Goal: Task Accomplishment & Management: Manage account settings

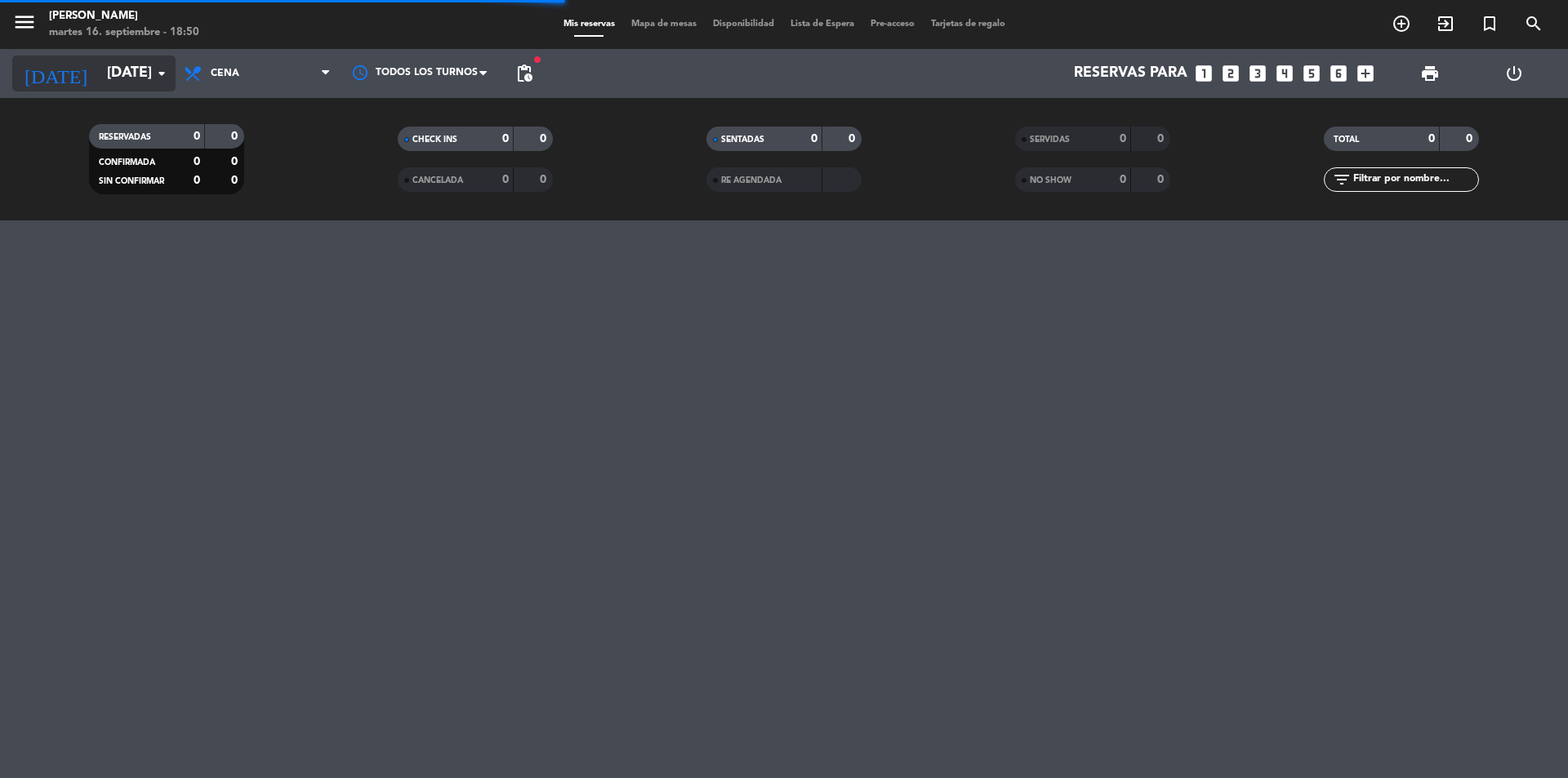
click at [99, 68] on input "[DATE]" at bounding box center [193, 73] width 189 height 33
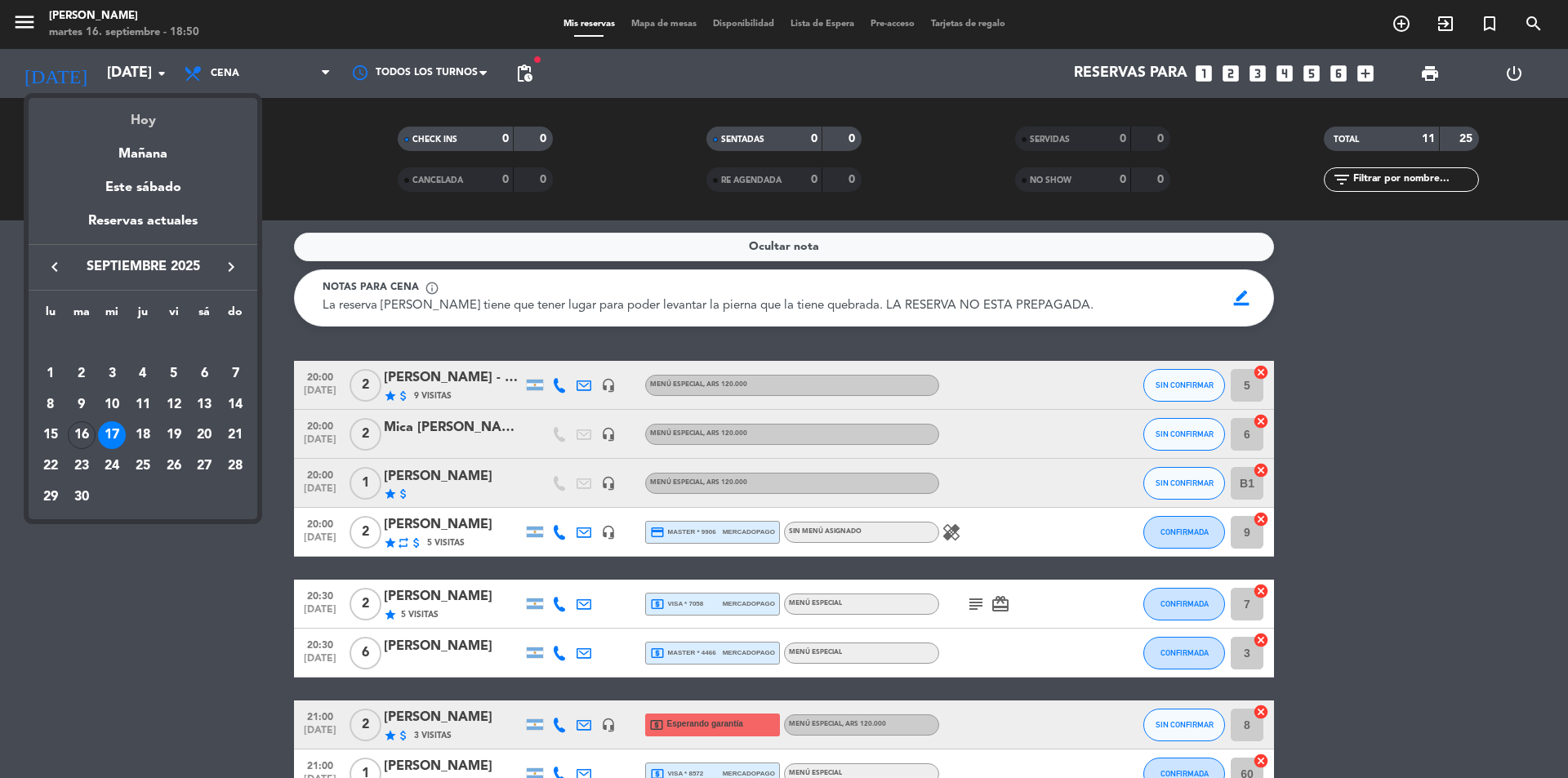
click at [144, 119] on div "Hoy" at bounding box center [142, 115] width 229 height 34
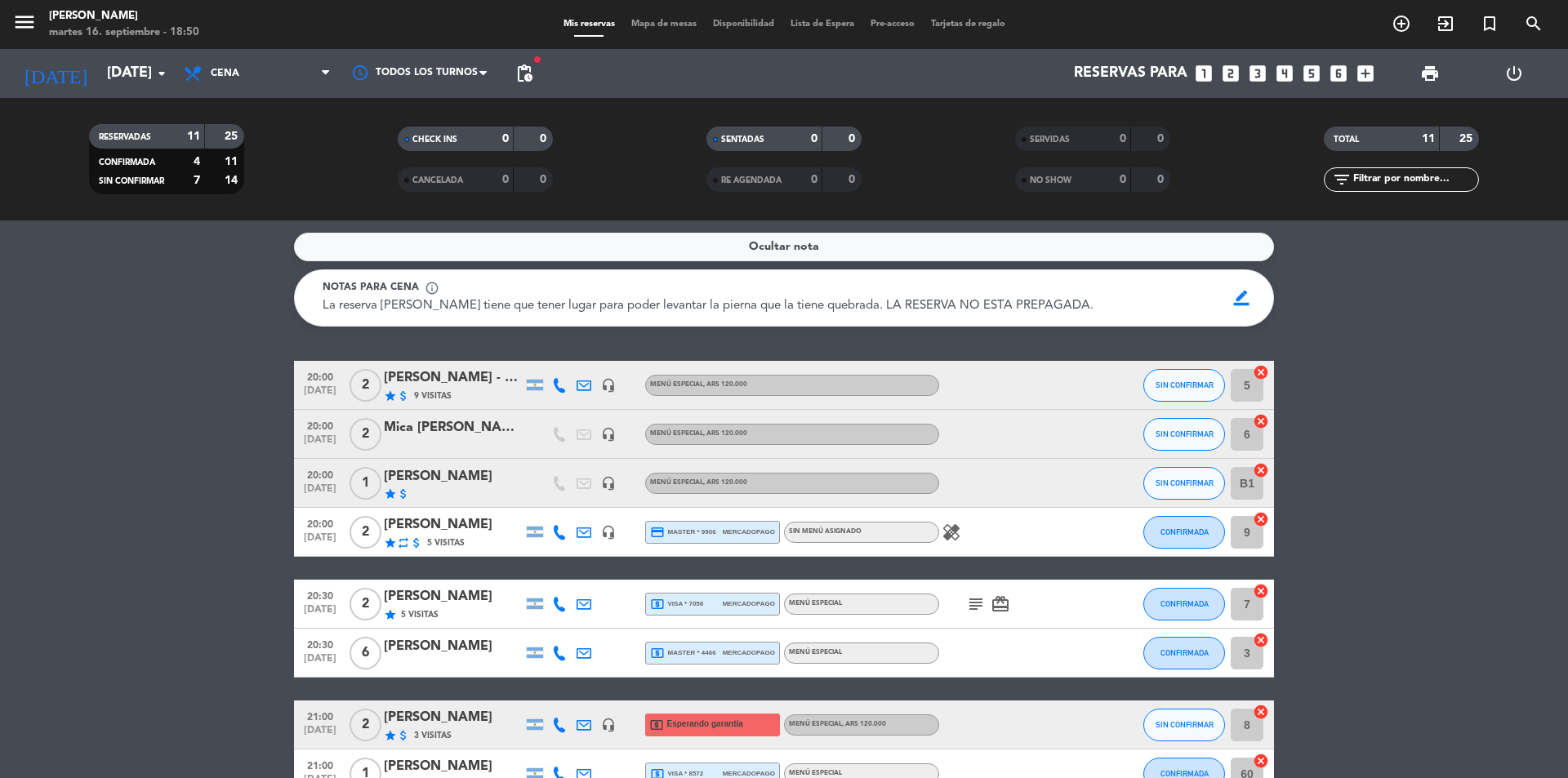
type input "[DATE]"
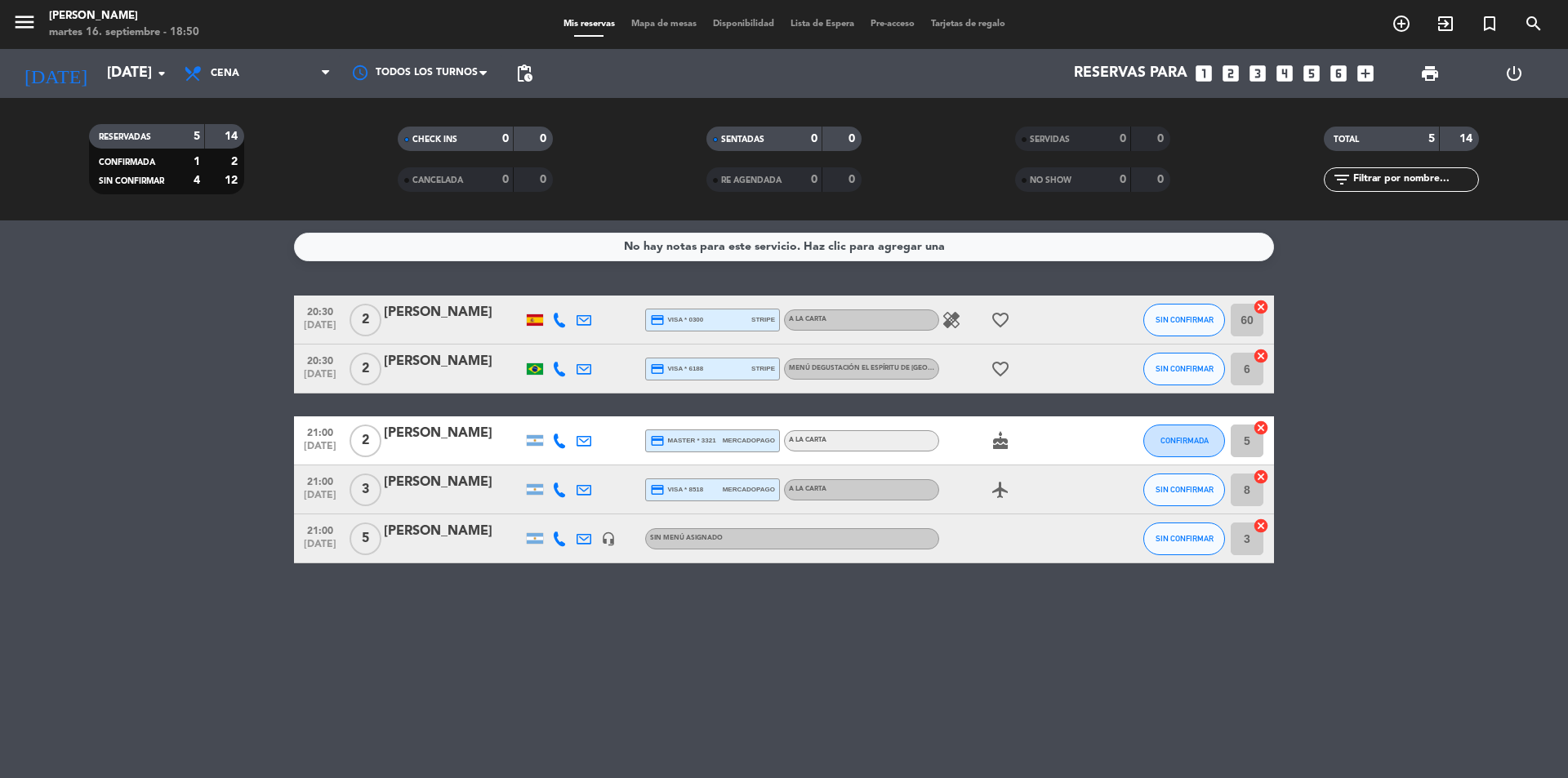
click at [203, 402] on bookings-row "20:30 [DATE] 2 [PERSON_NAME] credit_card visa * 0300 stripe A la carta healing …" at bounding box center [784, 429] width 1568 height 268
click at [191, 415] on bookings-row "20:30 [DATE] 2 [PERSON_NAME] credit_card visa * 0300 stripe A la carta healing …" at bounding box center [784, 429] width 1568 height 268
click at [1555, 278] on div "No hay notas para este servicio. Haz clic para agregar una 20:30 [DATE] 2 [PERS…" at bounding box center [784, 499] width 1568 height 558
click at [1541, 346] on bookings-row "20:30 [DATE] 2 [PERSON_NAME] credit_card visa * 0300 stripe A la carta healing …" at bounding box center [784, 429] width 1568 height 268
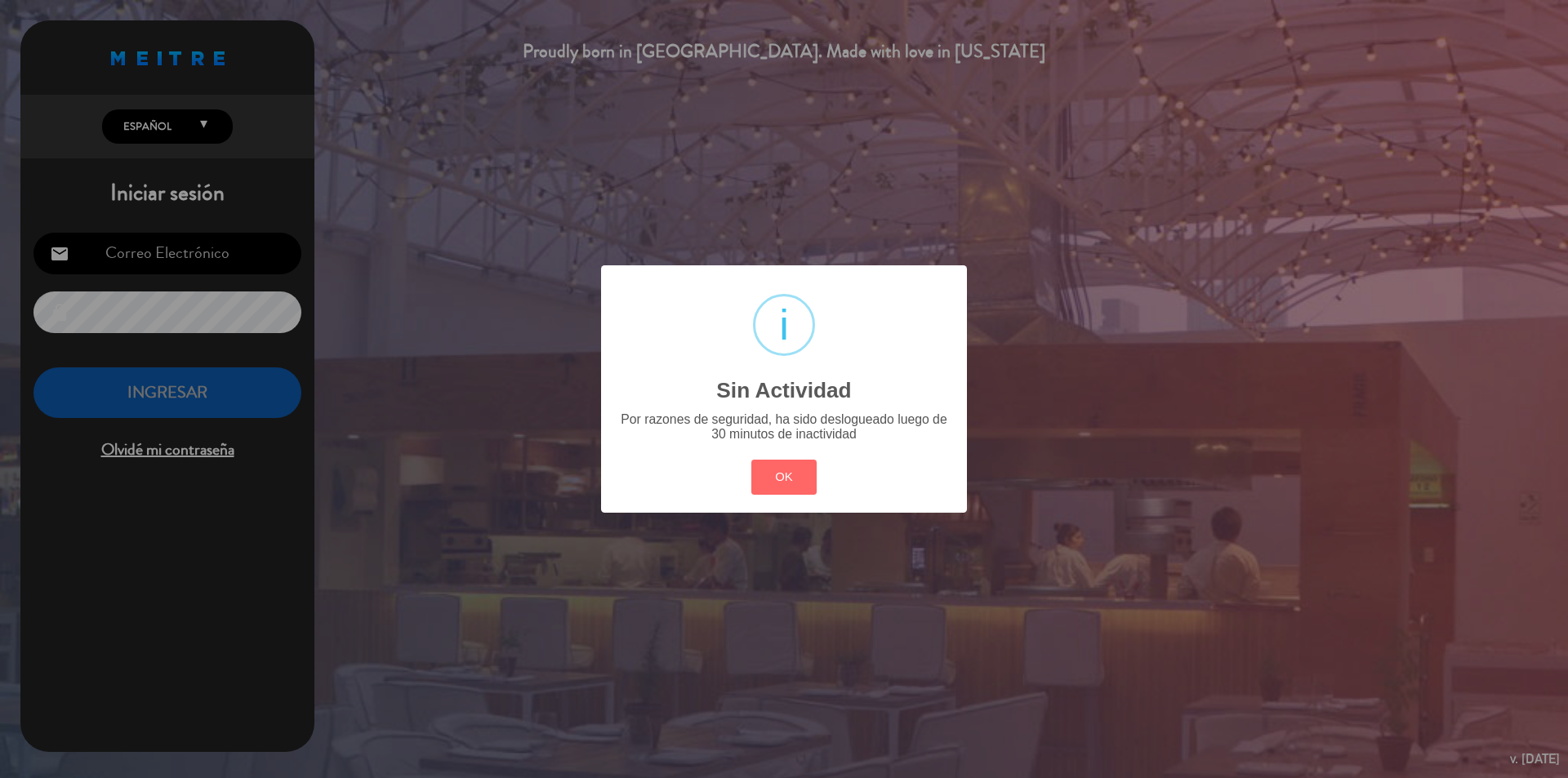
type input "[PERSON_NAME][EMAIL_ADDRESS][DOMAIN_NAME]"
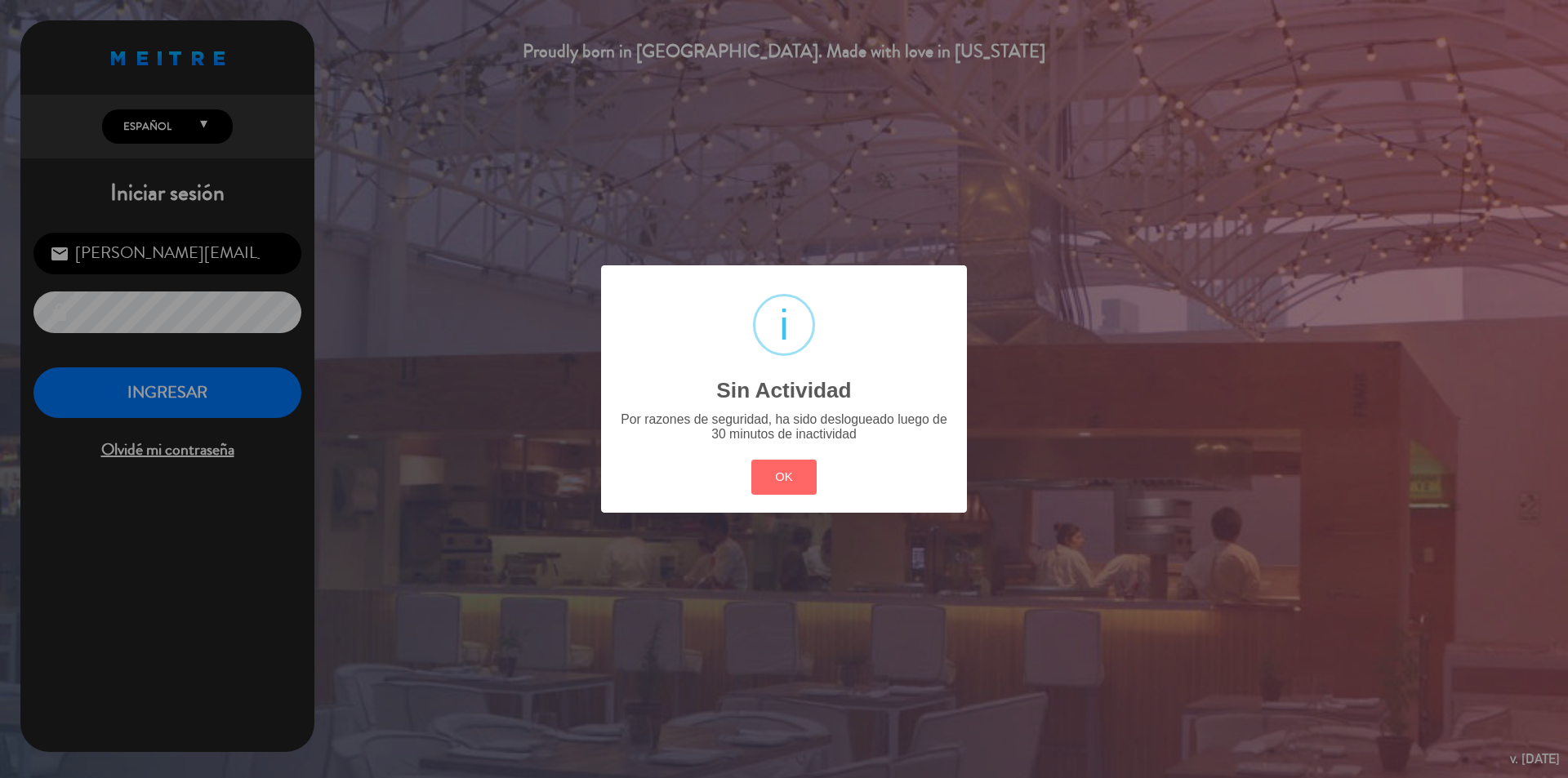
drag, startPoint x: 1568, startPoint y: 255, endPoint x: 1540, endPoint y: 259, distance: 28.3
click at [1568, 256] on div "? ! i Sin Actividad × Por razones de seguridad, ha sido deslogueado luego de 30…" at bounding box center [784, 389] width 1568 height 778
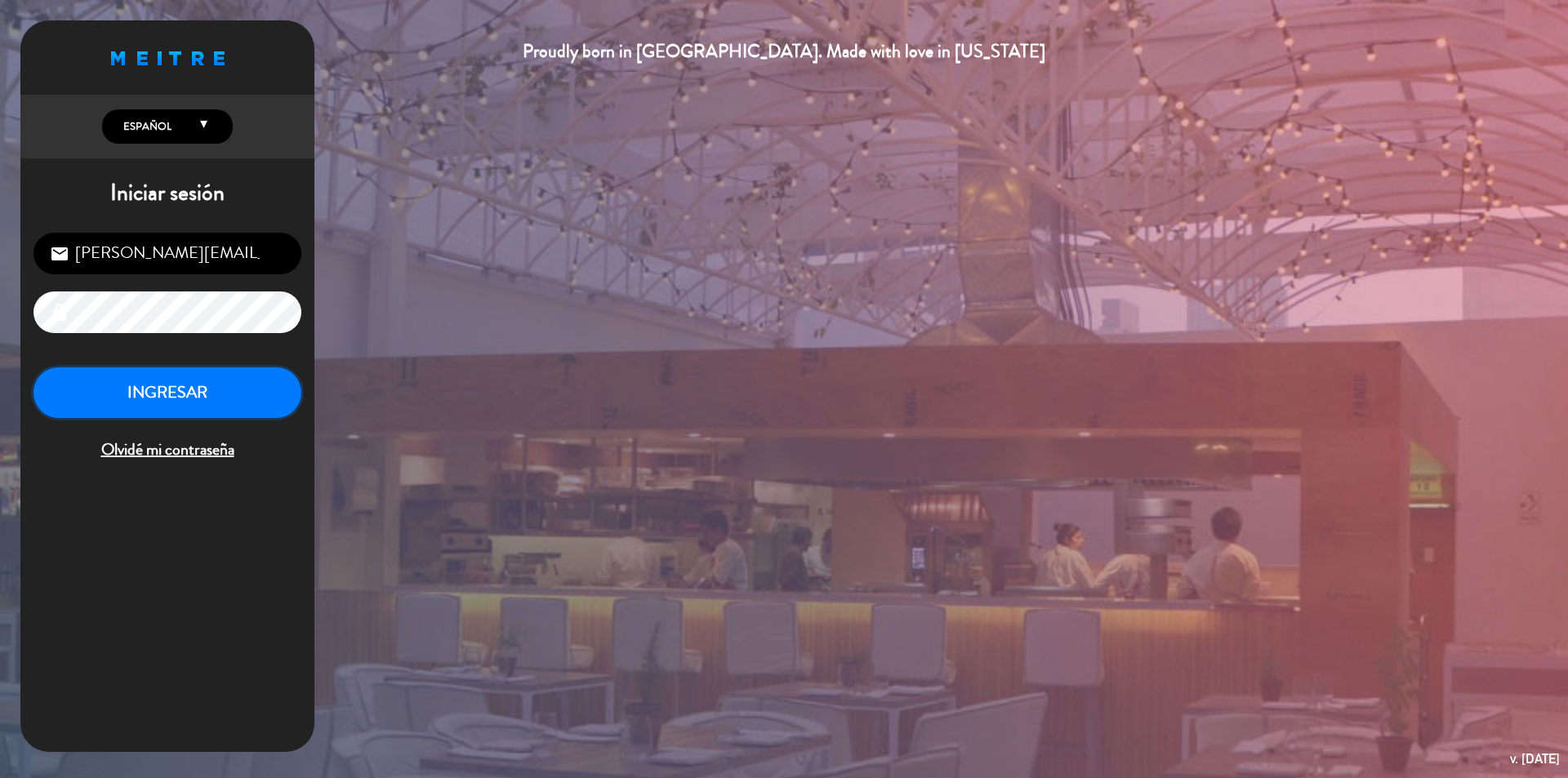
click at [138, 374] on button "INGRESAR" at bounding box center [168, 393] width 268 height 52
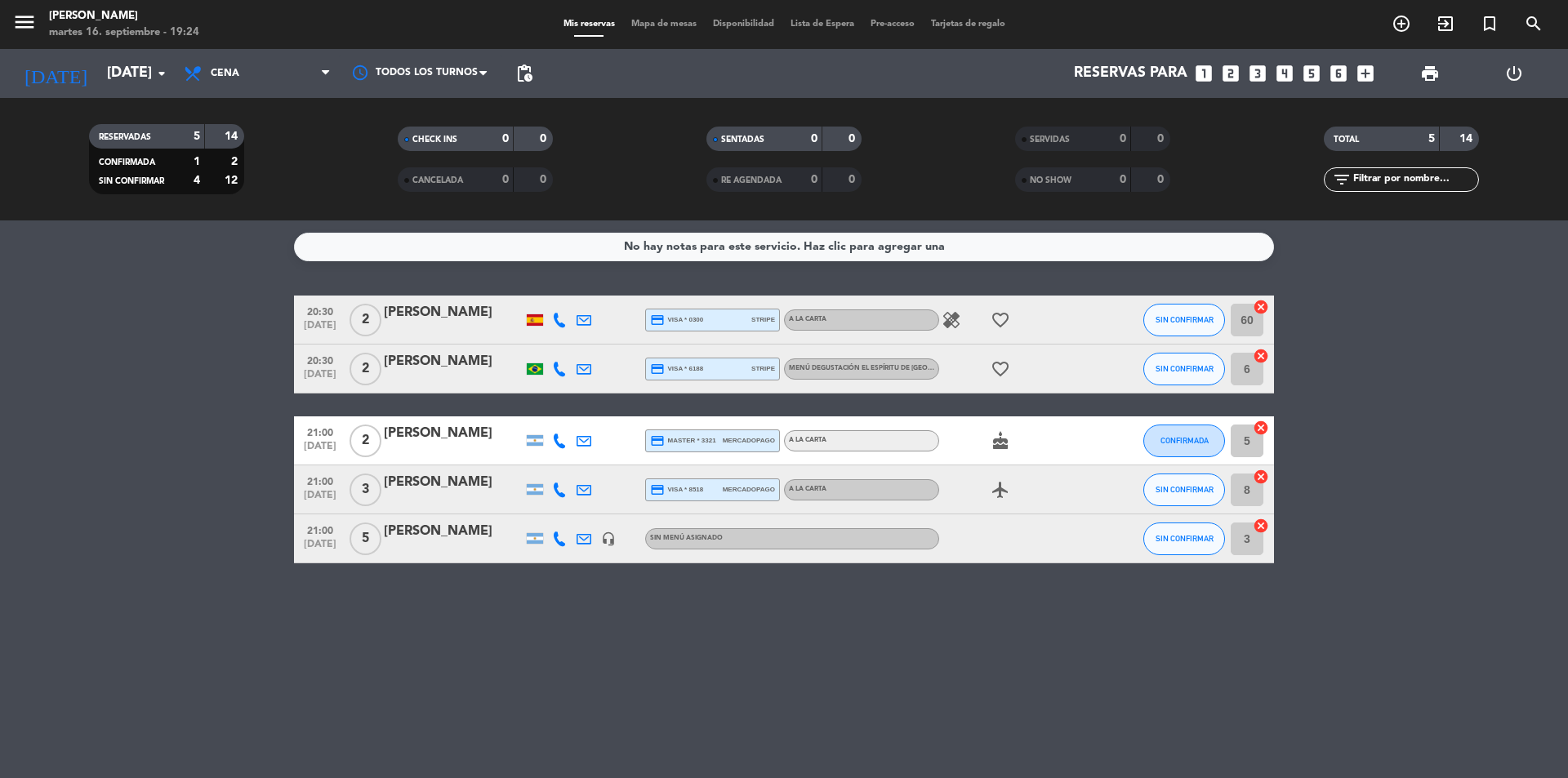
click at [138, 374] on bookings-row "20:30 [DATE] 2 [PERSON_NAME] credit_card visa * 0300 stripe A la carta healing …" at bounding box center [784, 429] width 1568 height 268
click at [167, 389] on bookings-row "20:30 [DATE] 2 [PERSON_NAME] credit_card visa * 0300 stripe A la carta healing …" at bounding box center [784, 429] width 1568 height 268
